Goal: Task Accomplishment & Management: Use online tool/utility

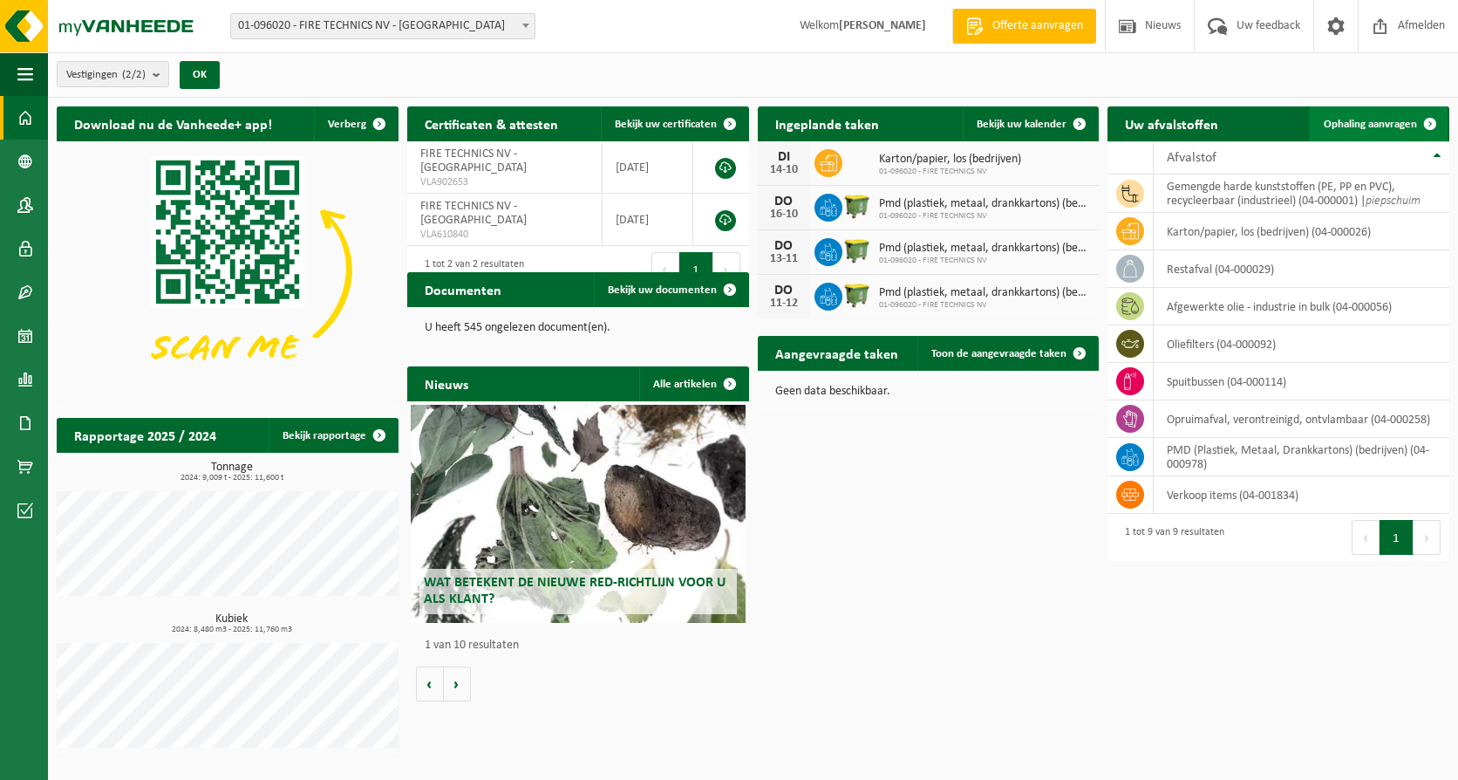
click at [1343, 113] on link "Ophaling aanvragen" at bounding box center [1379, 123] width 138 height 35
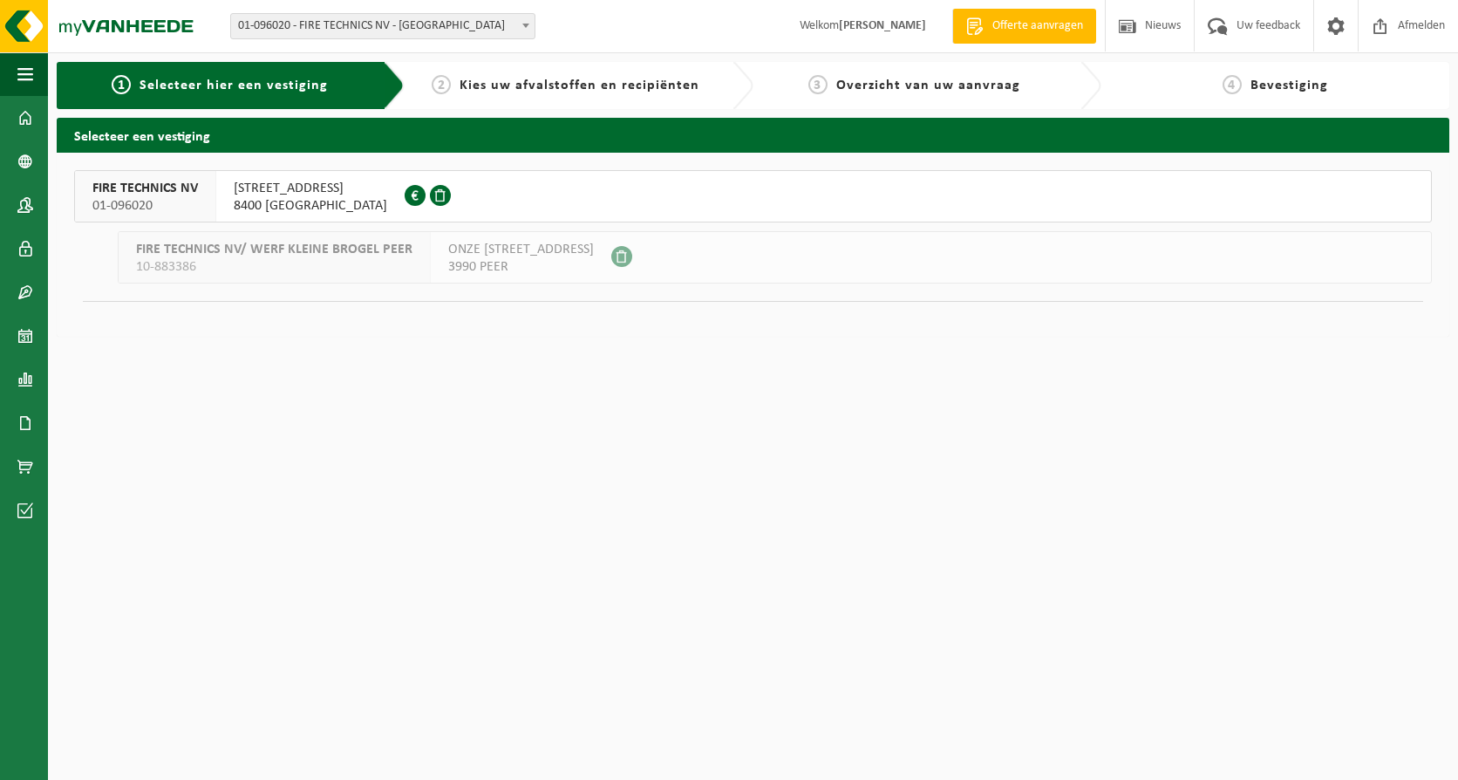
click at [273, 191] on span "SOLVAYLAAN 6" at bounding box center [311, 188] width 154 height 17
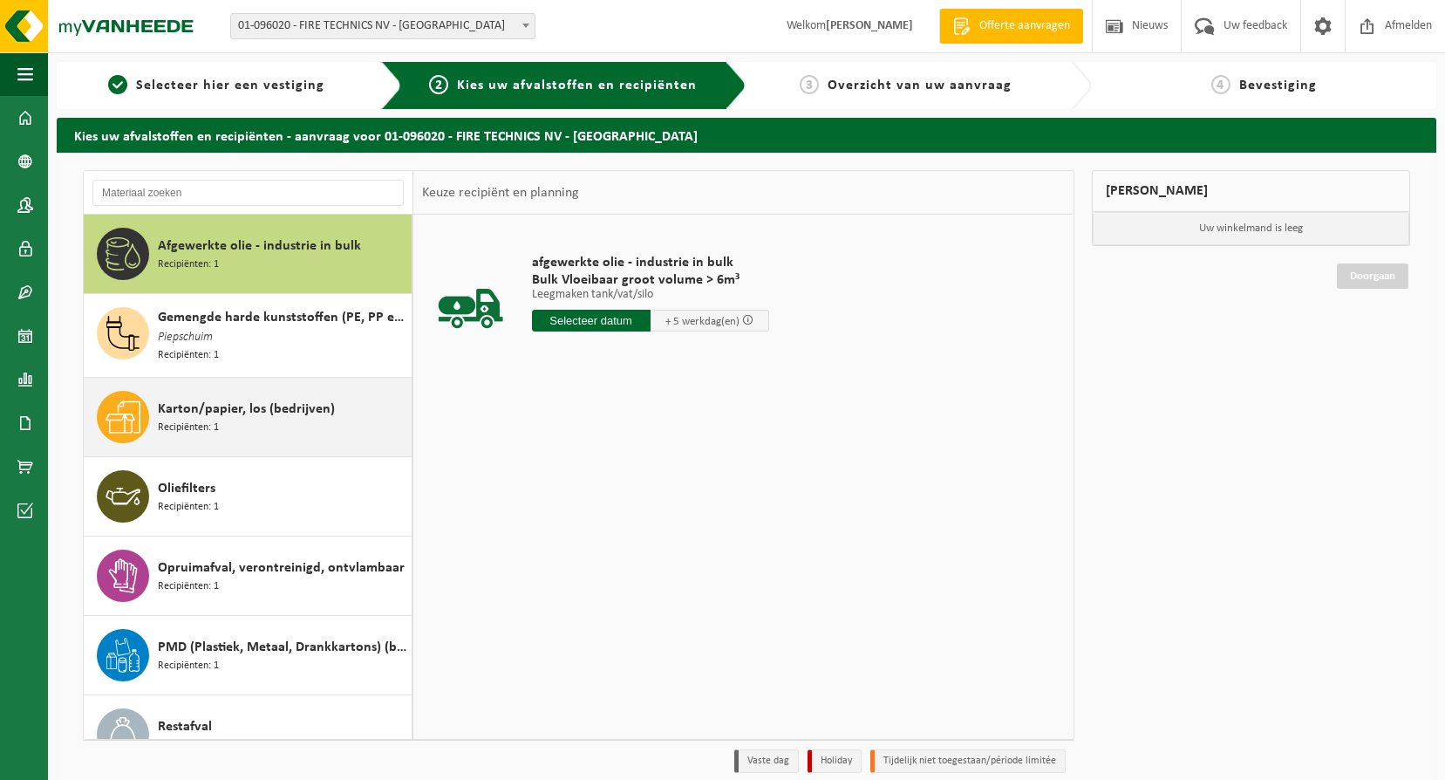
click at [199, 422] on span "Recipiënten: 1" at bounding box center [188, 428] width 61 height 17
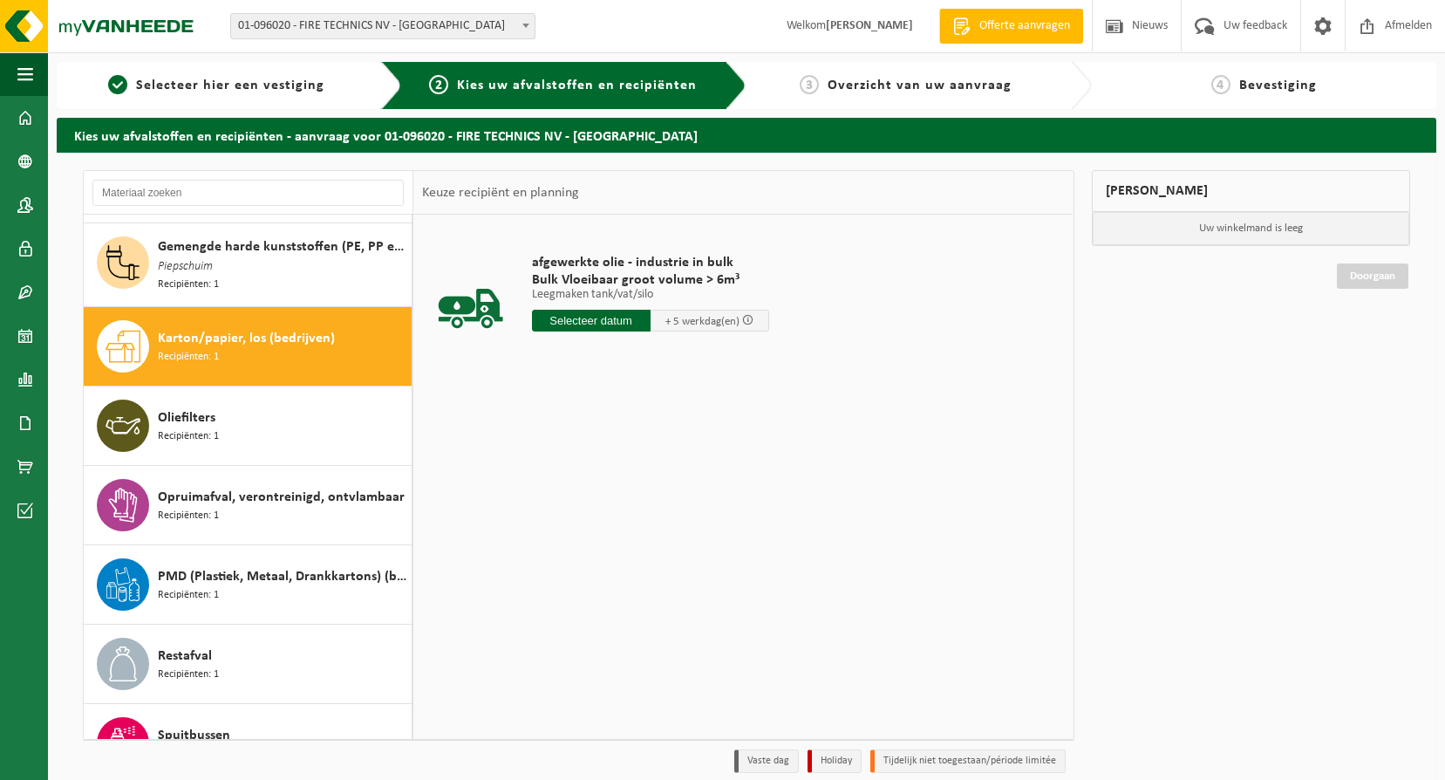
scroll to position [112, 0]
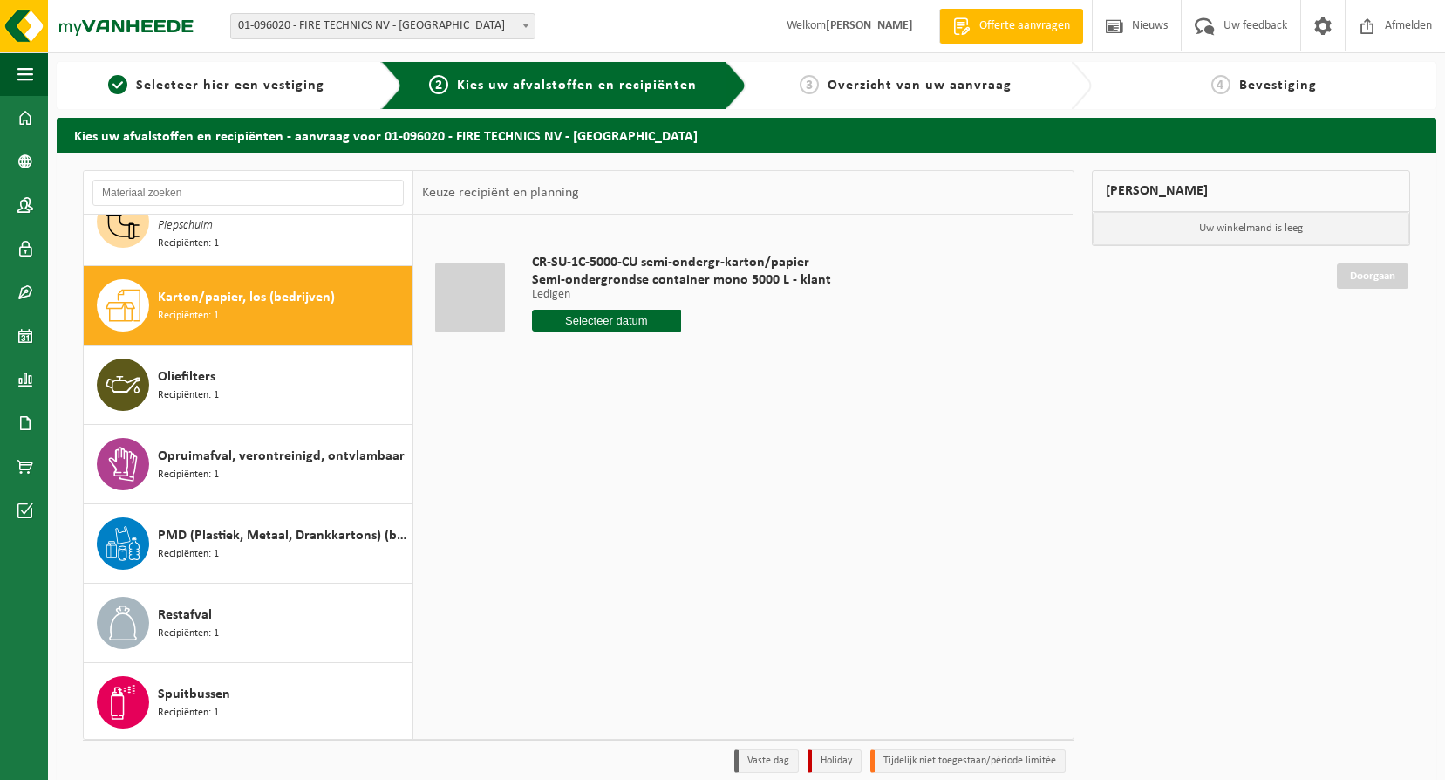
click at [639, 322] on input "text" at bounding box center [607, 321] width 150 height 22
click at [577, 530] on div "28" at bounding box center [578, 531] width 31 height 28
type input "Van 2025-10-28"
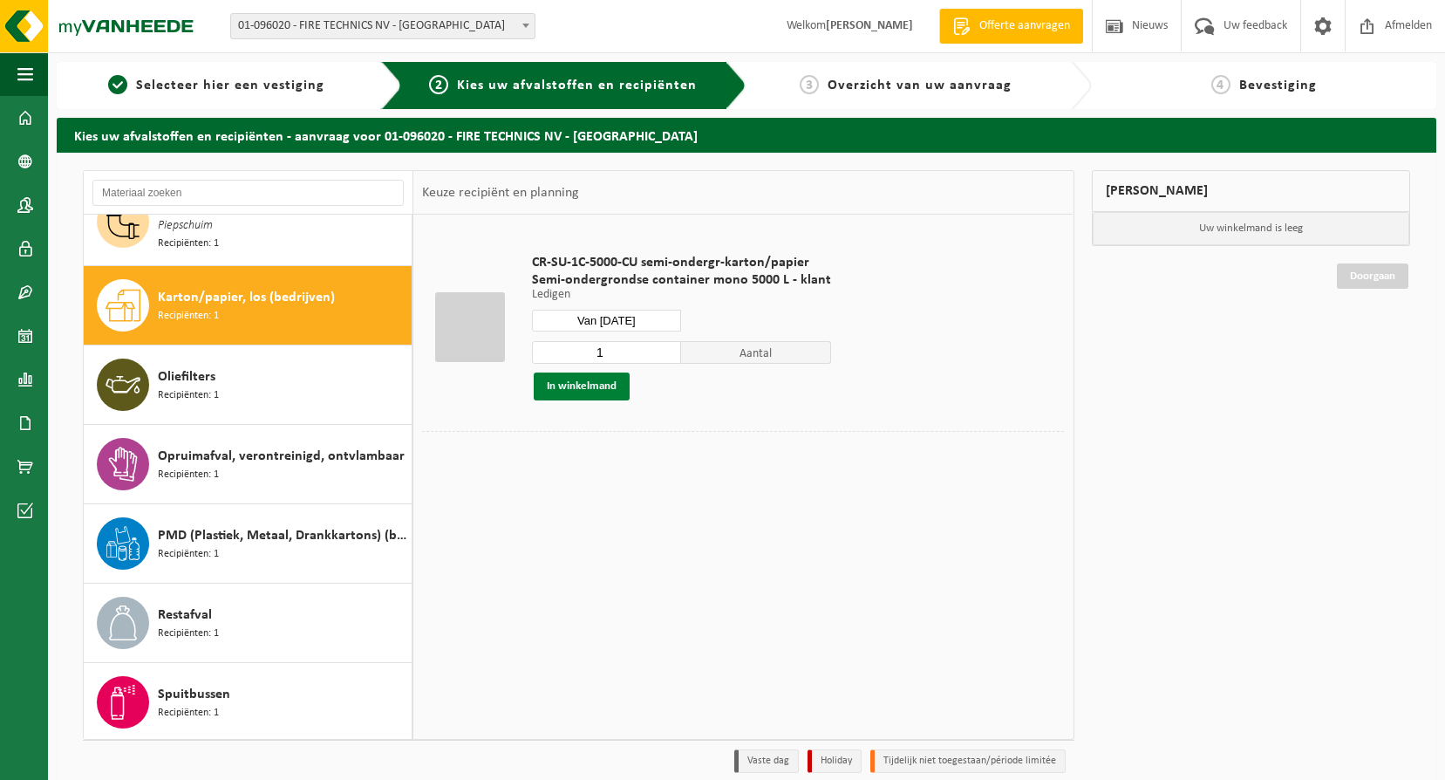
click at [603, 384] on button "In winkelmand" at bounding box center [582, 386] width 96 height 28
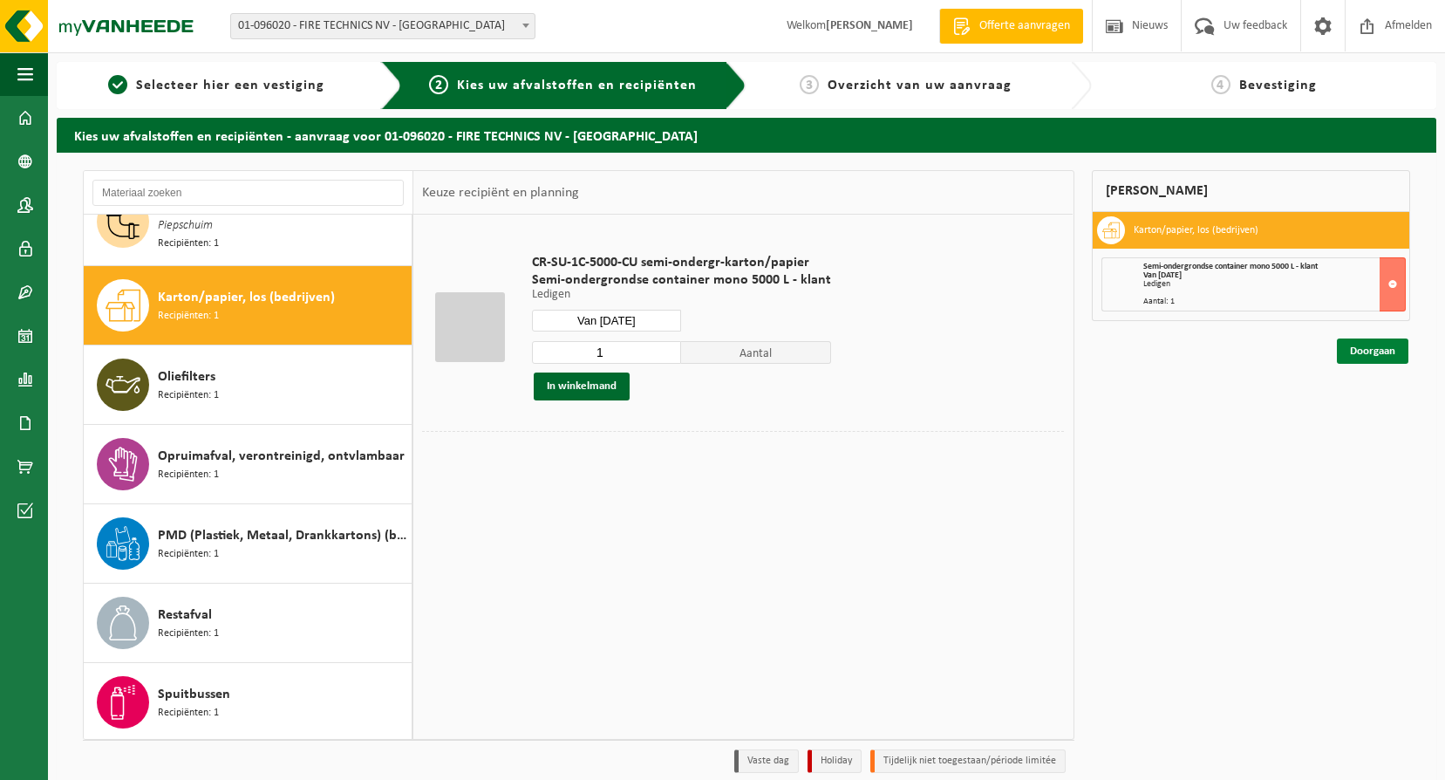
click at [1363, 345] on link "Doorgaan" at bounding box center [1373, 350] width 72 height 25
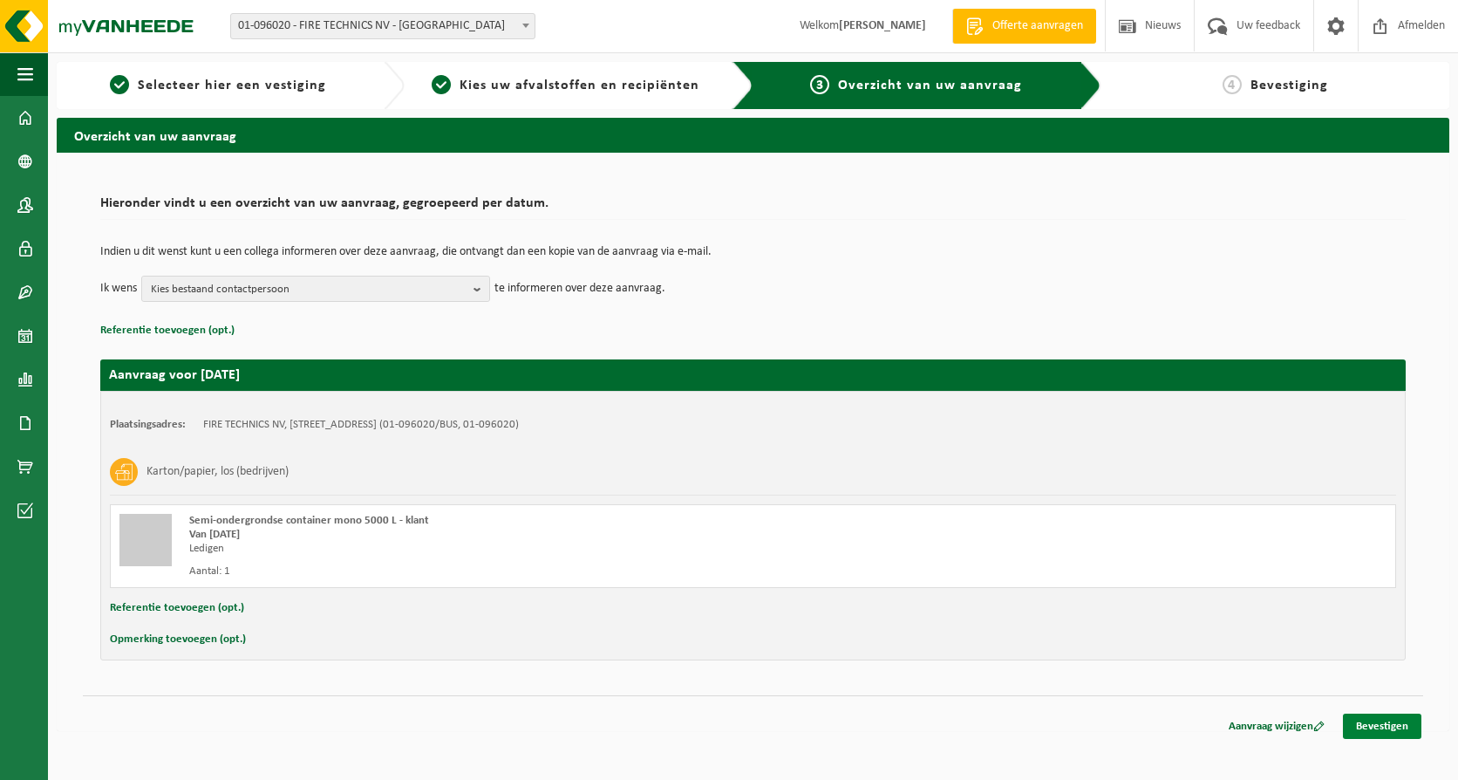
click at [1409, 720] on link "Bevestigen" at bounding box center [1382, 725] width 78 height 25
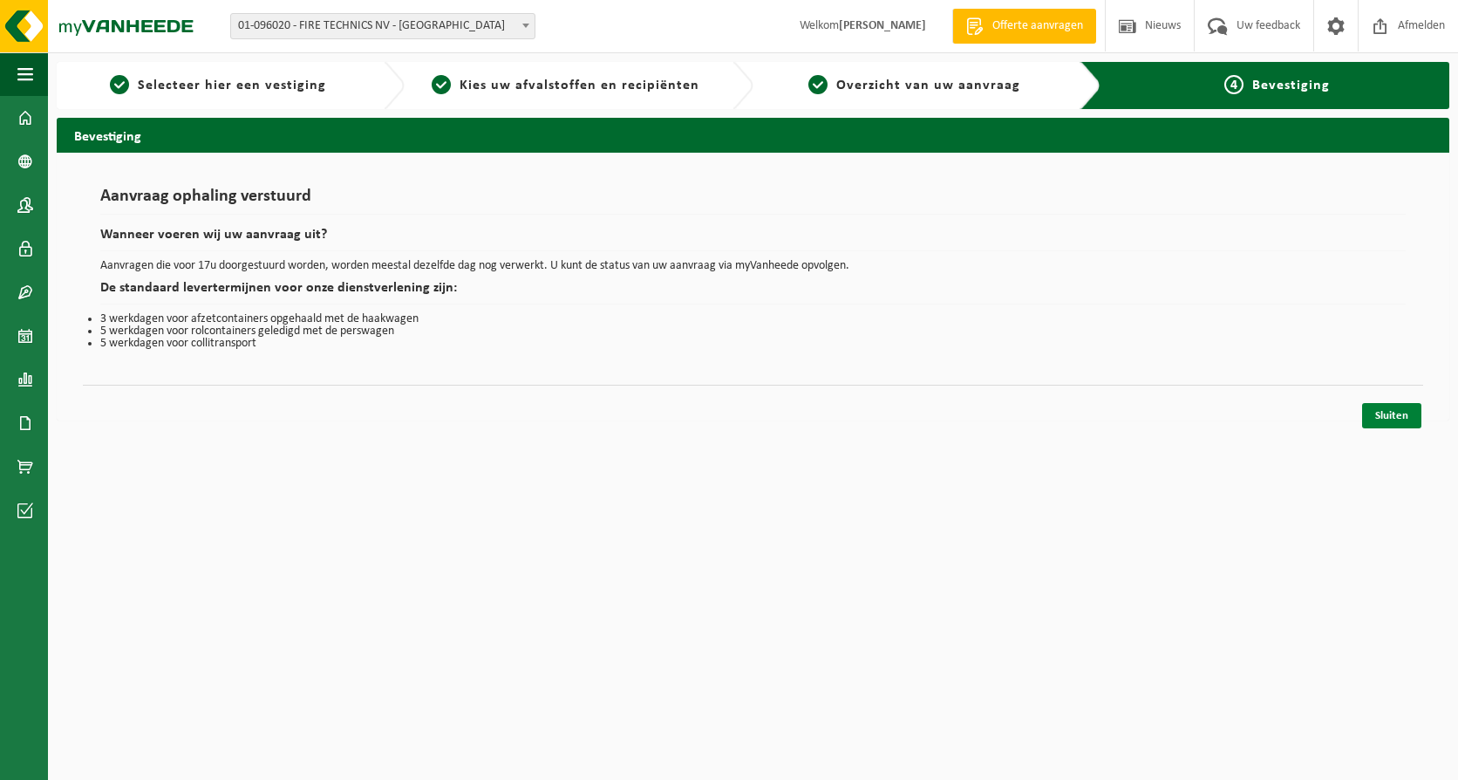
click at [1407, 411] on link "Sluiten" at bounding box center [1391, 415] width 59 height 25
